Goal: Book appointment/travel/reservation

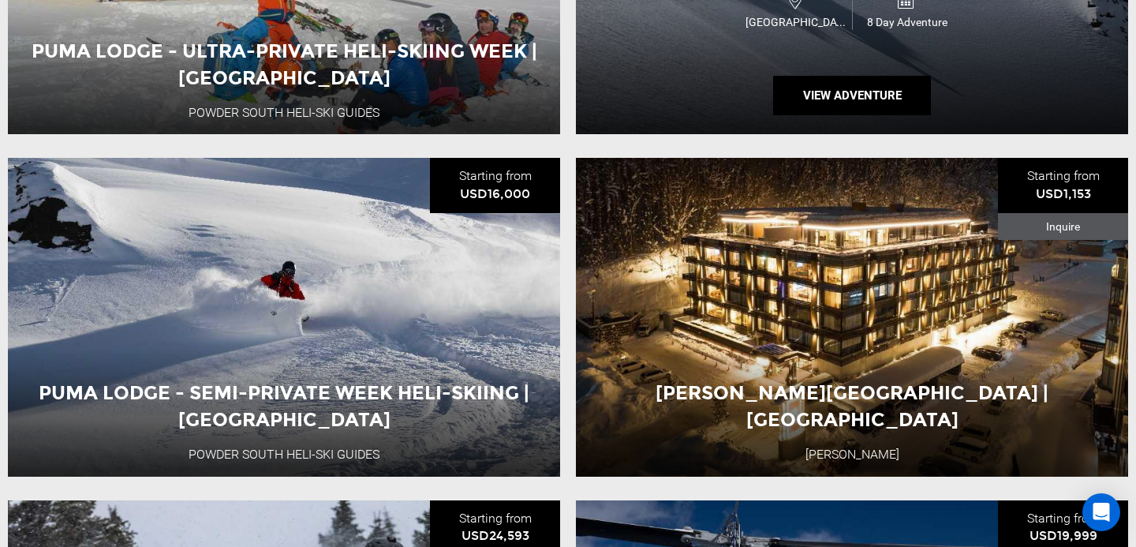
scroll to position [3140, 0]
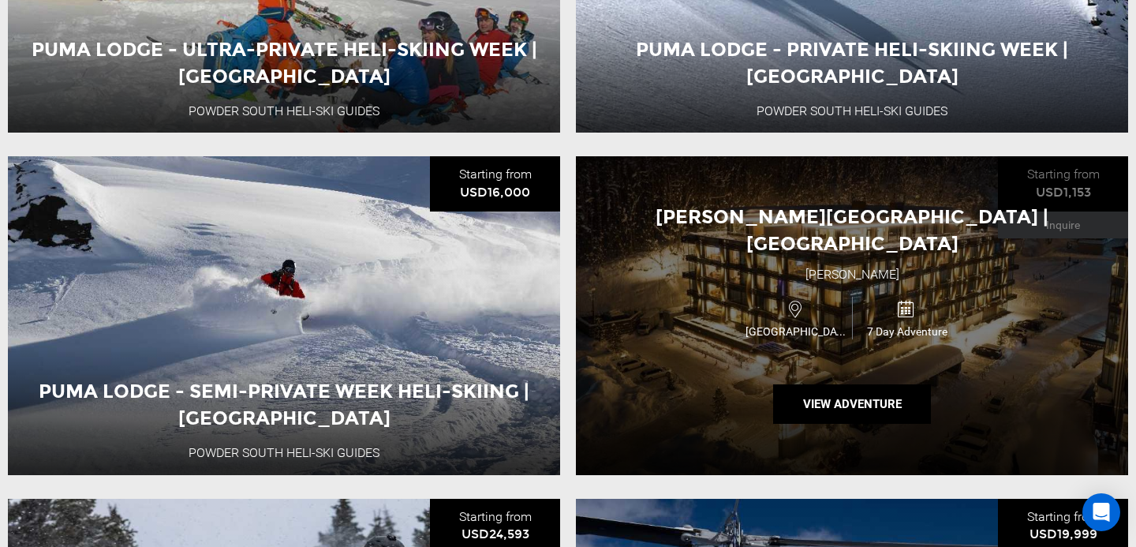
click at [750, 297] on div "[GEOGRAPHIC_DATA]" at bounding box center [797, 318] width 110 height 42
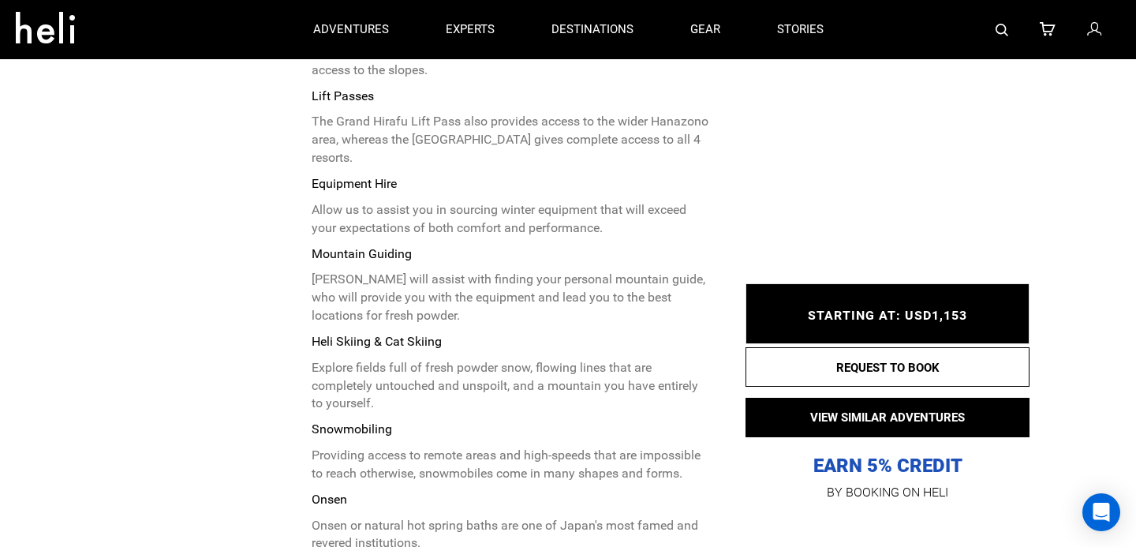
scroll to position [6112, 0]
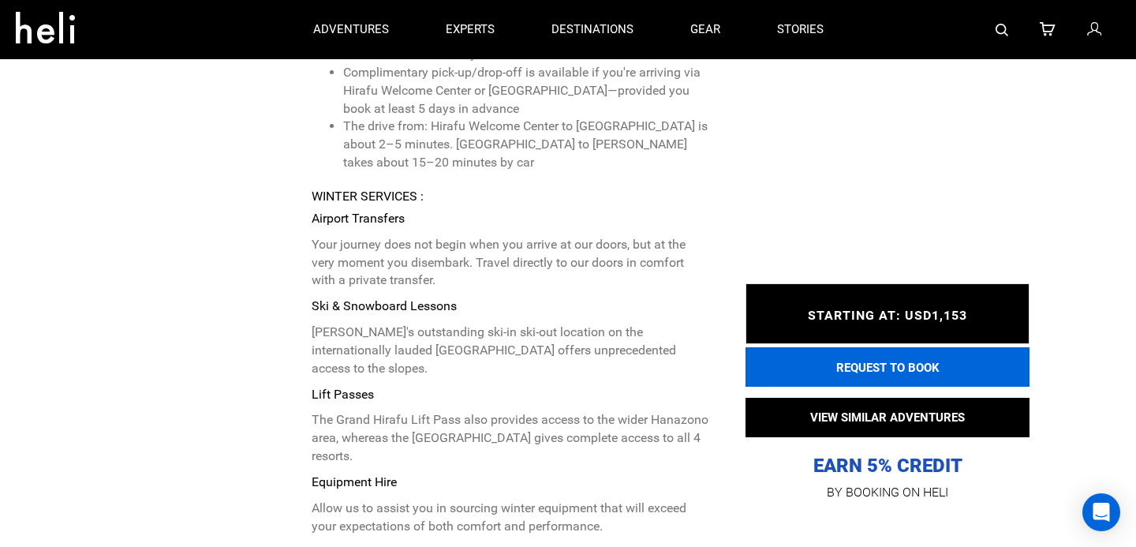
click at [853, 370] on button "REQUEST TO BOOK" at bounding box center [888, 366] width 284 height 39
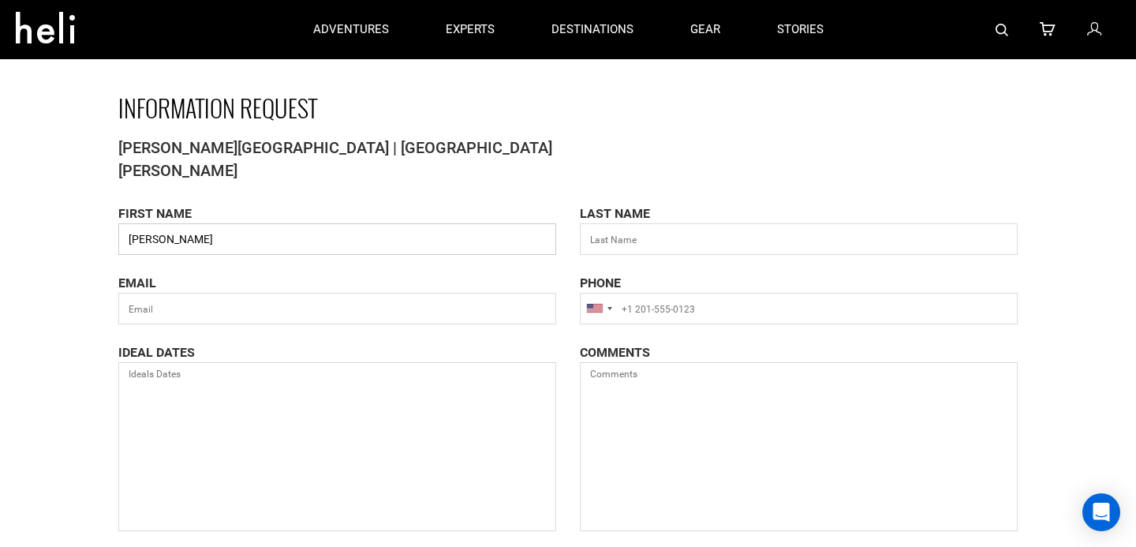
type input "[PERSON_NAME]"
type input "u"
type input "Sukin"
type input "[EMAIL_ADDRESS][DOMAIN_NAME]"
type input "[PHONE_NUMBER]"
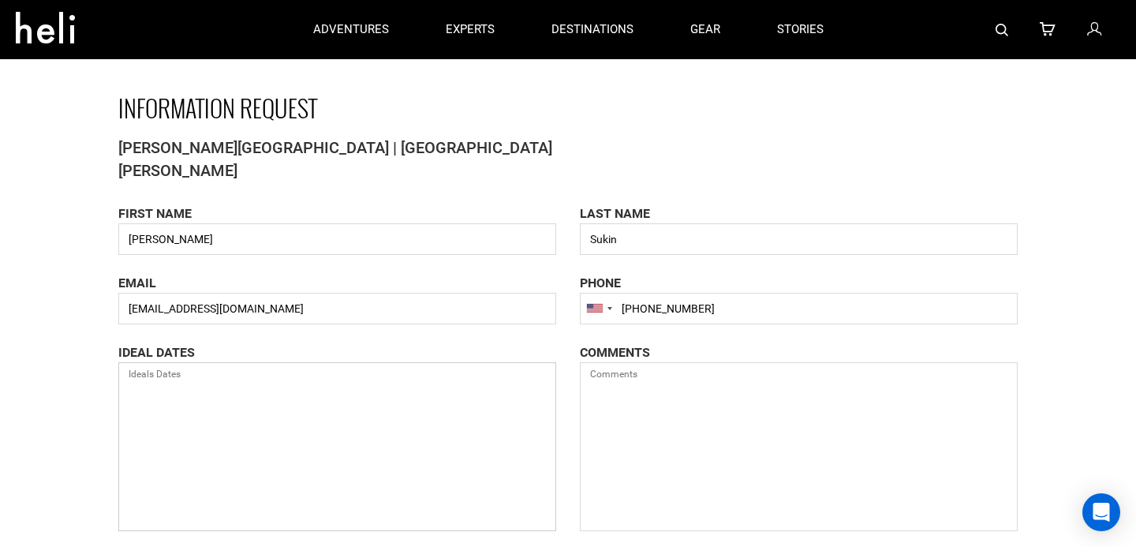
click at [148, 379] on textarea at bounding box center [337, 446] width 438 height 169
type textarea "[DATE]-[DATE]"
click at [604, 364] on textarea at bounding box center [799, 446] width 438 height 169
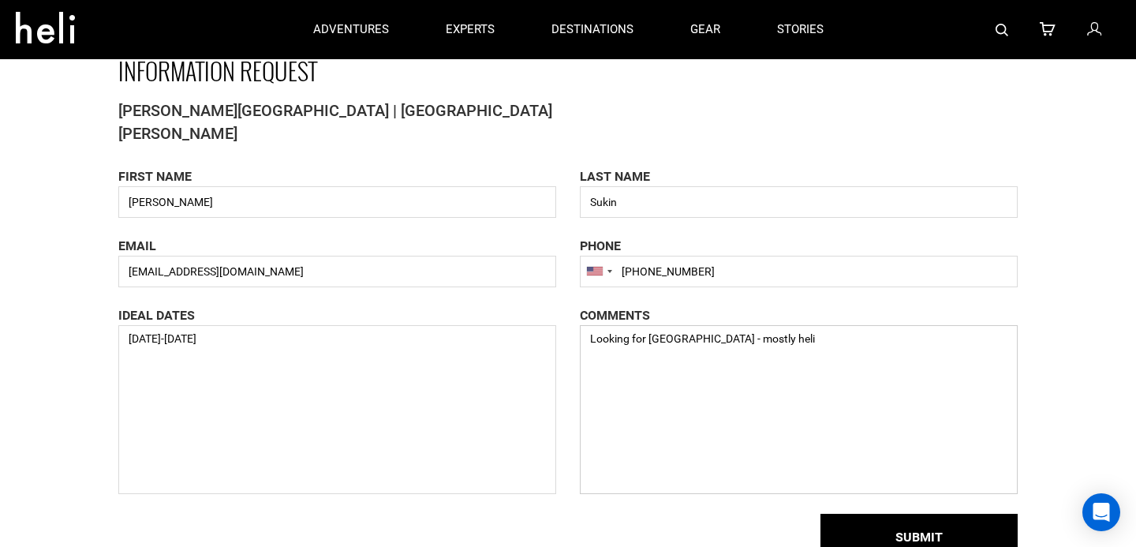
scroll to position [154, 0]
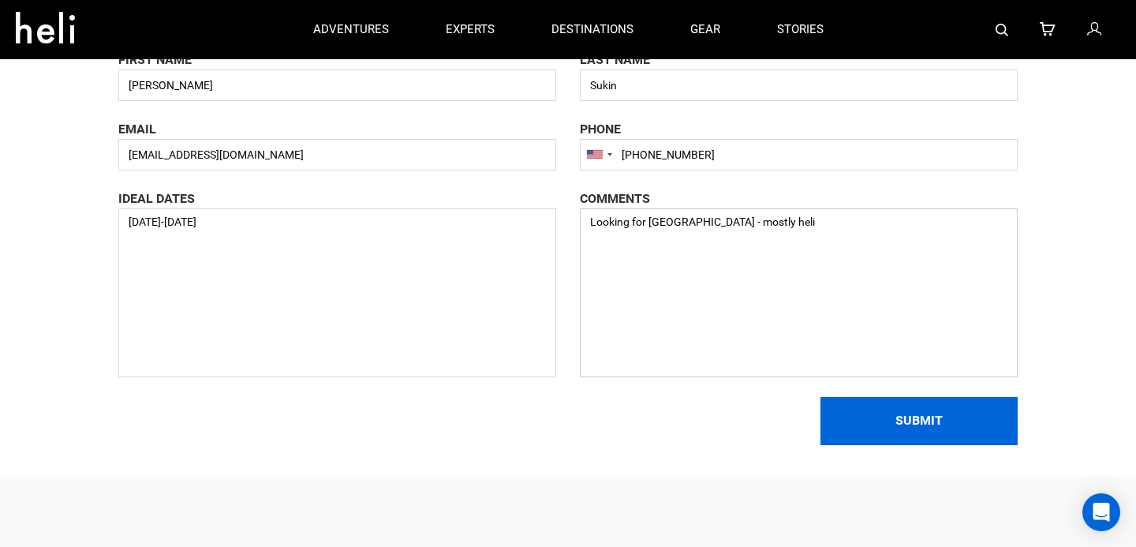
type textarea "Looking for [GEOGRAPHIC_DATA] - mostly heli"
click at [936, 422] on button "SUBMIT" at bounding box center [919, 421] width 197 height 48
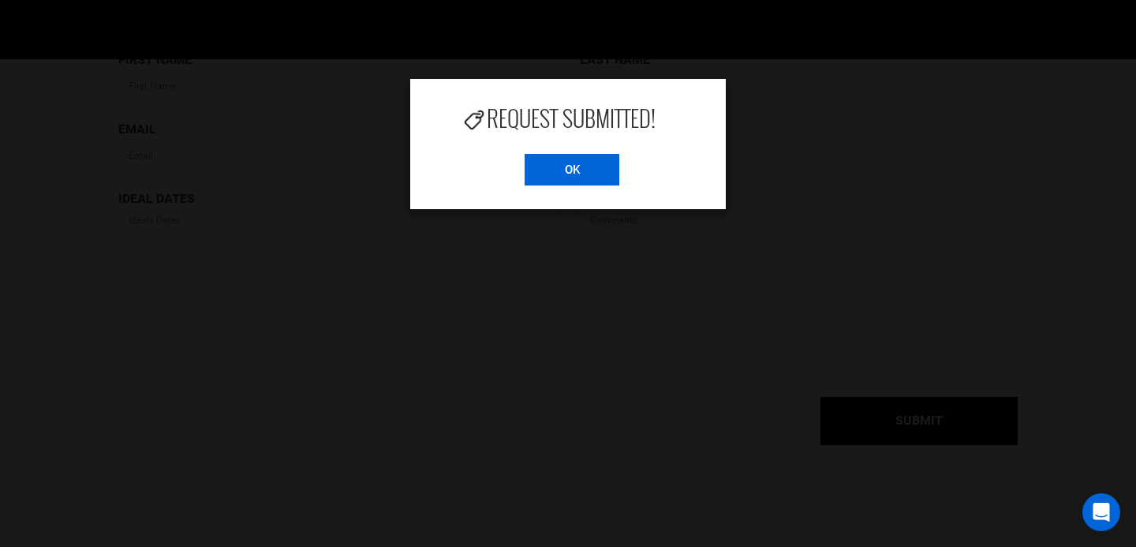
click at [558, 176] on input "OK" at bounding box center [572, 170] width 95 height 32
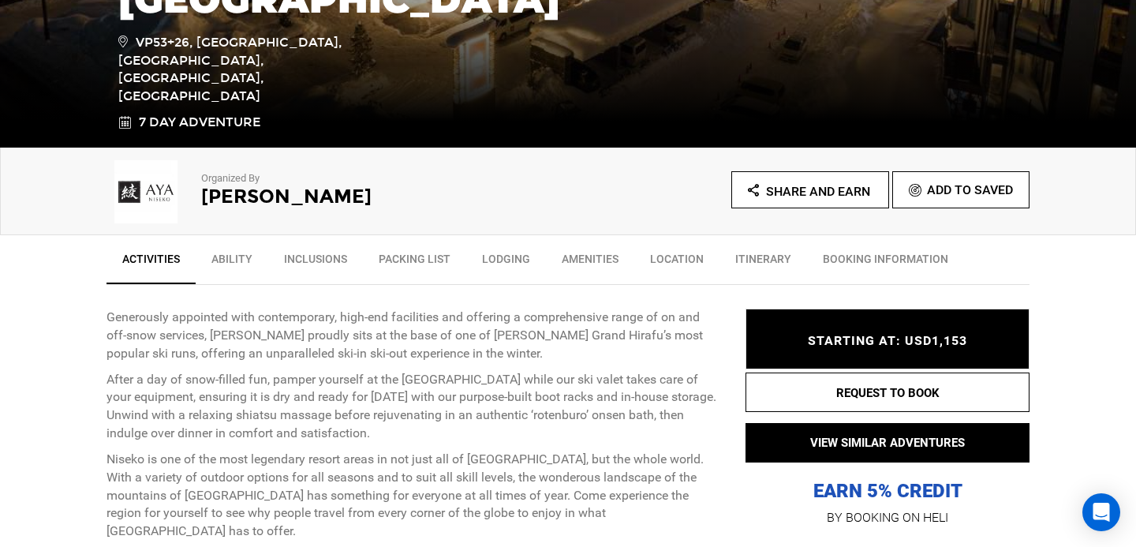
scroll to position [392, 0]
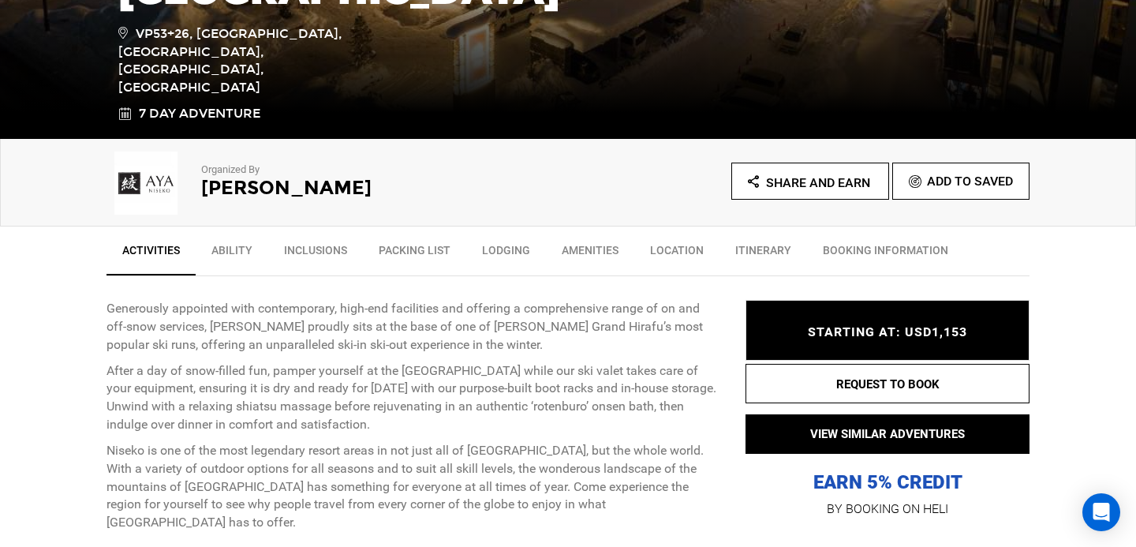
click at [737, 247] on link "Itinerary" at bounding box center [764, 253] width 88 height 39
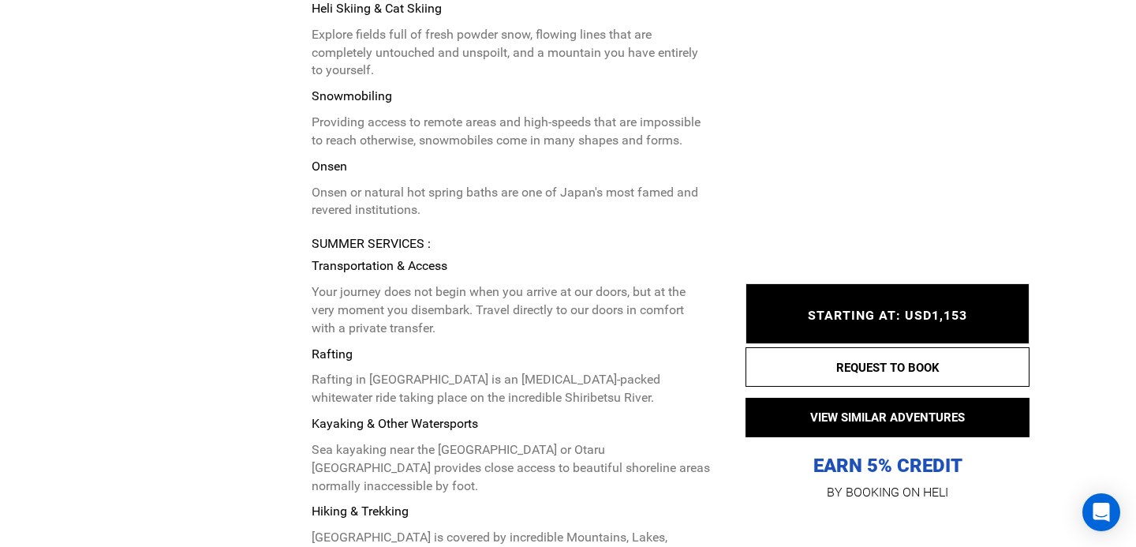
scroll to position [6753, 0]
